Goal: Communication & Community: Answer question/provide support

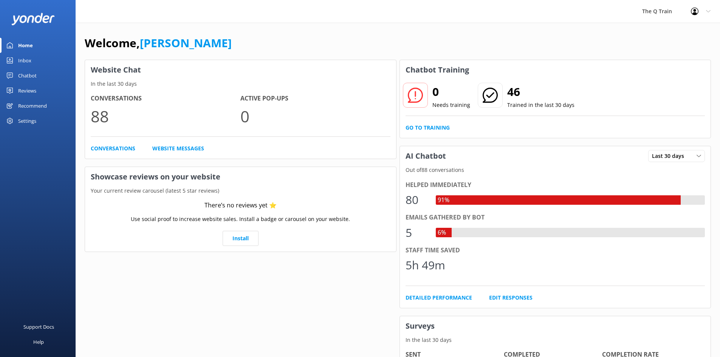
click at [29, 60] on div "Inbox" at bounding box center [24, 60] width 13 height 15
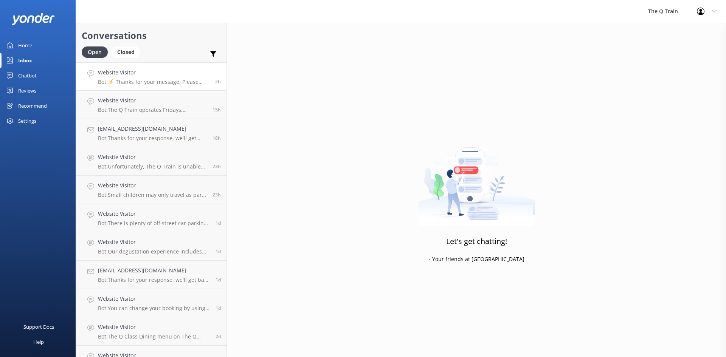
click at [155, 78] on div "Website Visitor Bot: ⚡ Thanks for your message. Please contact us on the form b…" at bounding box center [154, 76] width 112 height 16
